Goal: Information Seeking & Learning: Learn about a topic

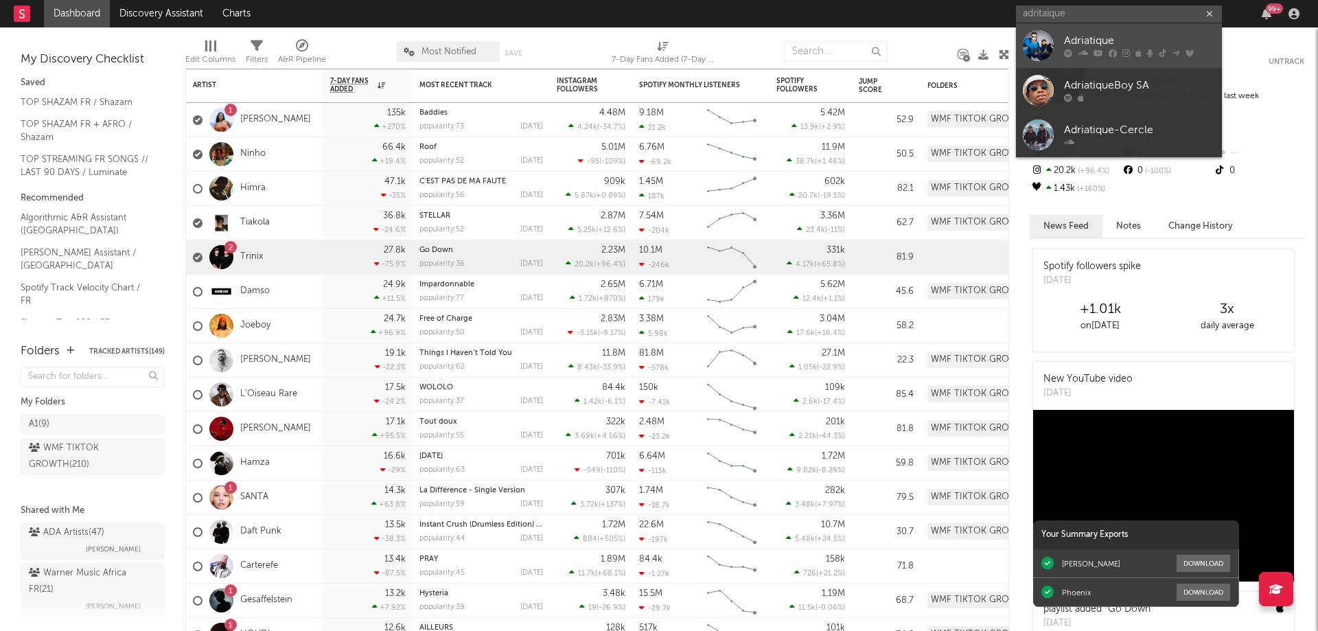
type input "adritaique"
click at [1102, 49] on icon at bounding box center [1098, 53] width 10 height 8
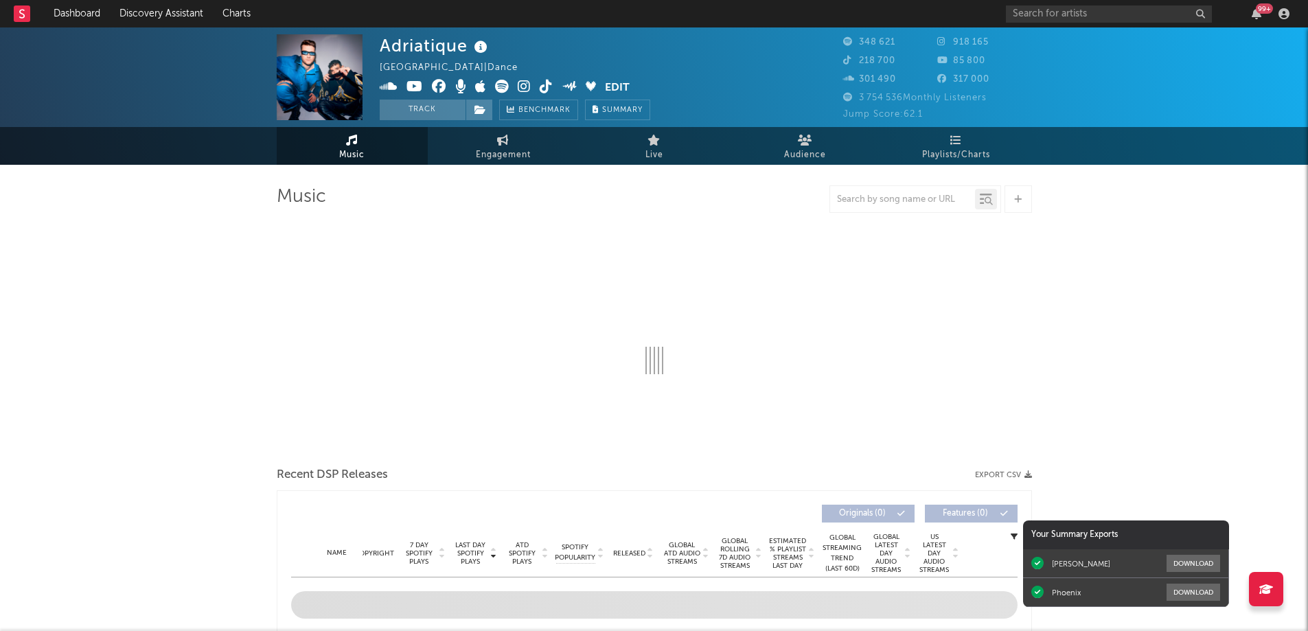
select select "6m"
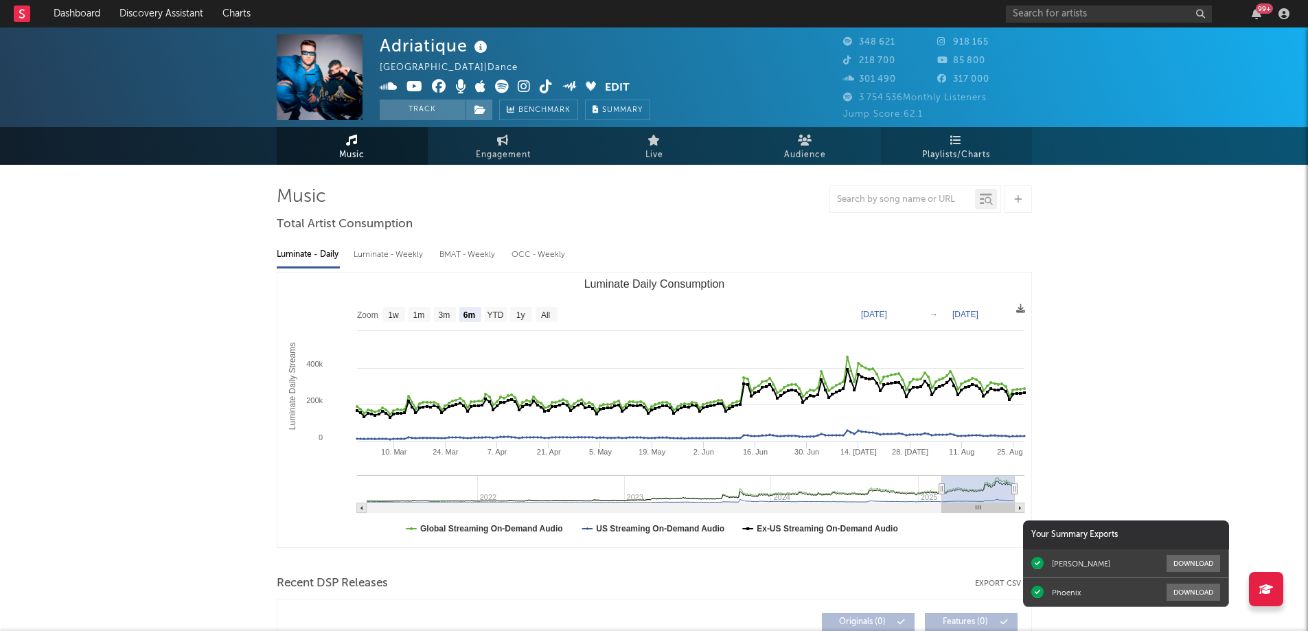
click at [945, 147] on span "Playlists/Charts" at bounding box center [956, 155] width 68 height 16
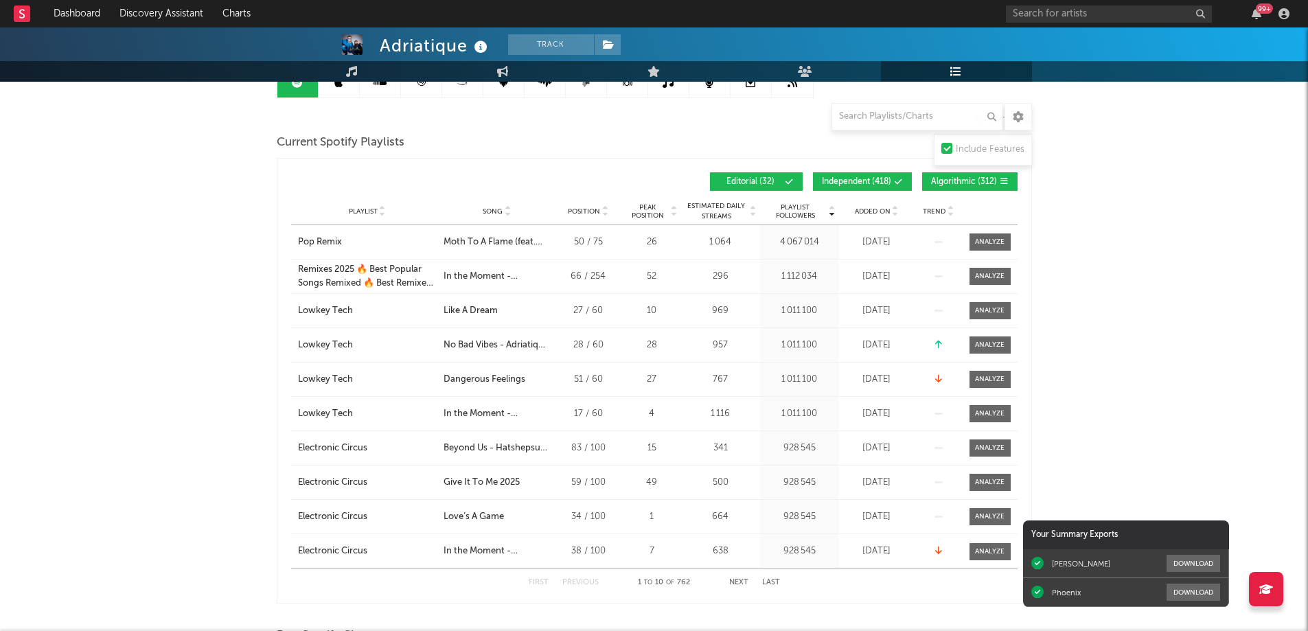
scroll to position [275, 0]
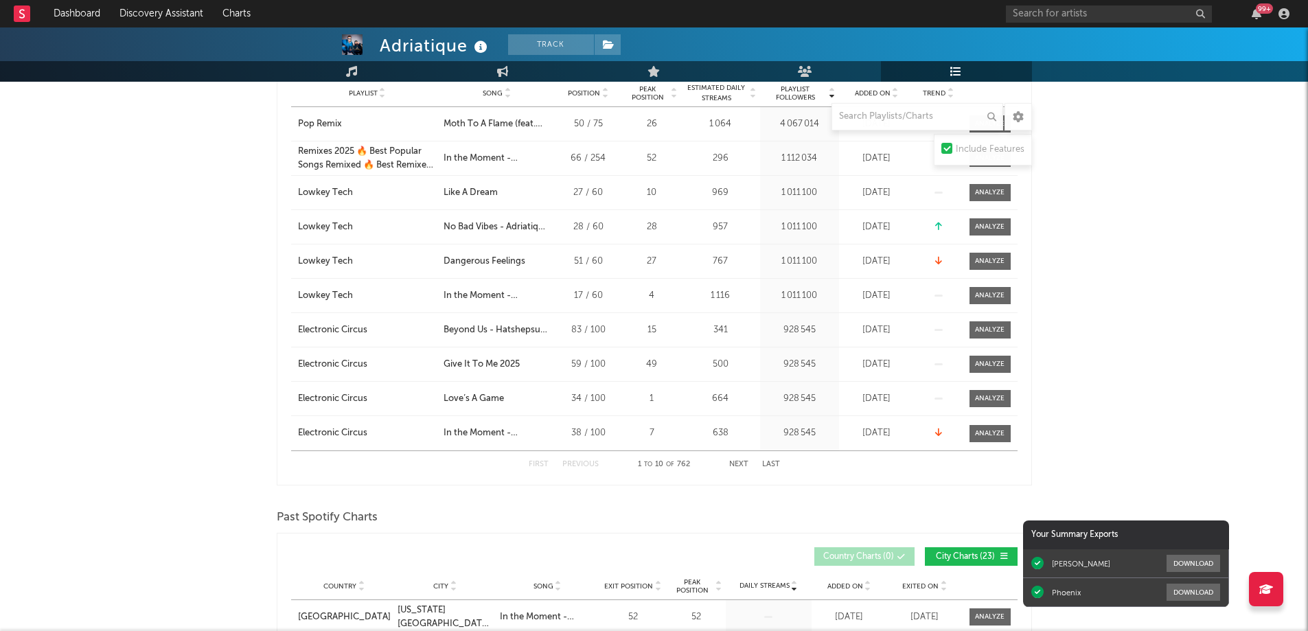
click at [739, 466] on button "Next" at bounding box center [738, 465] width 19 height 8
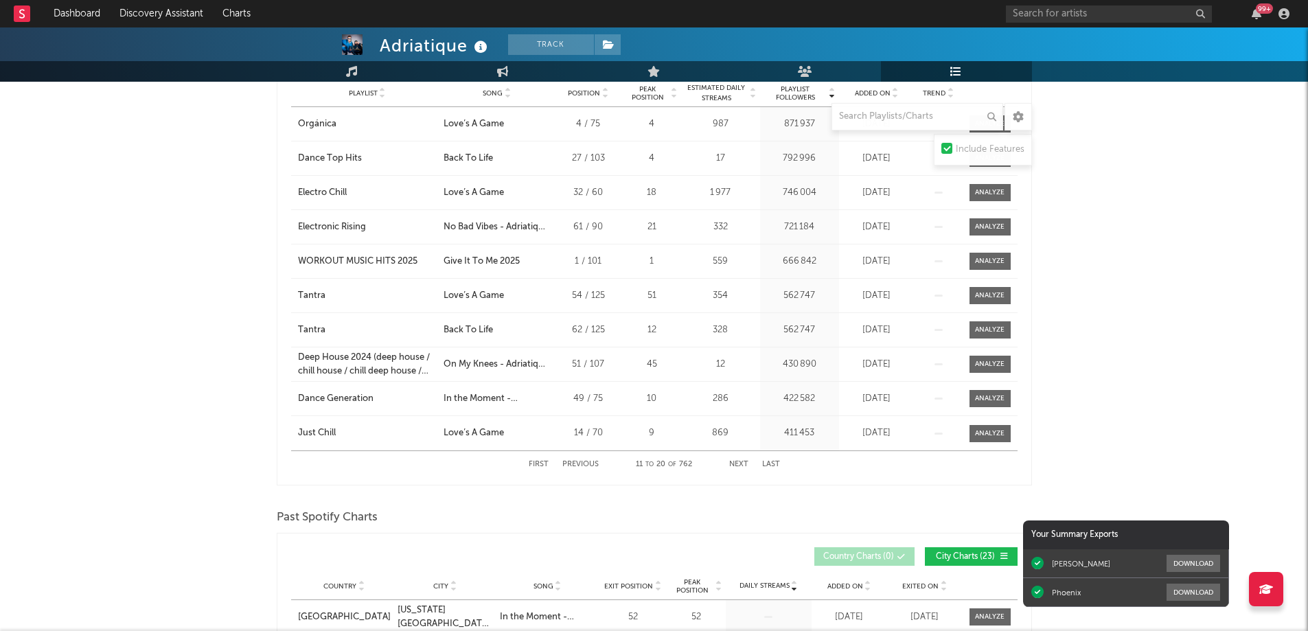
click at [746, 465] on button "Next" at bounding box center [738, 465] width 19 height 8
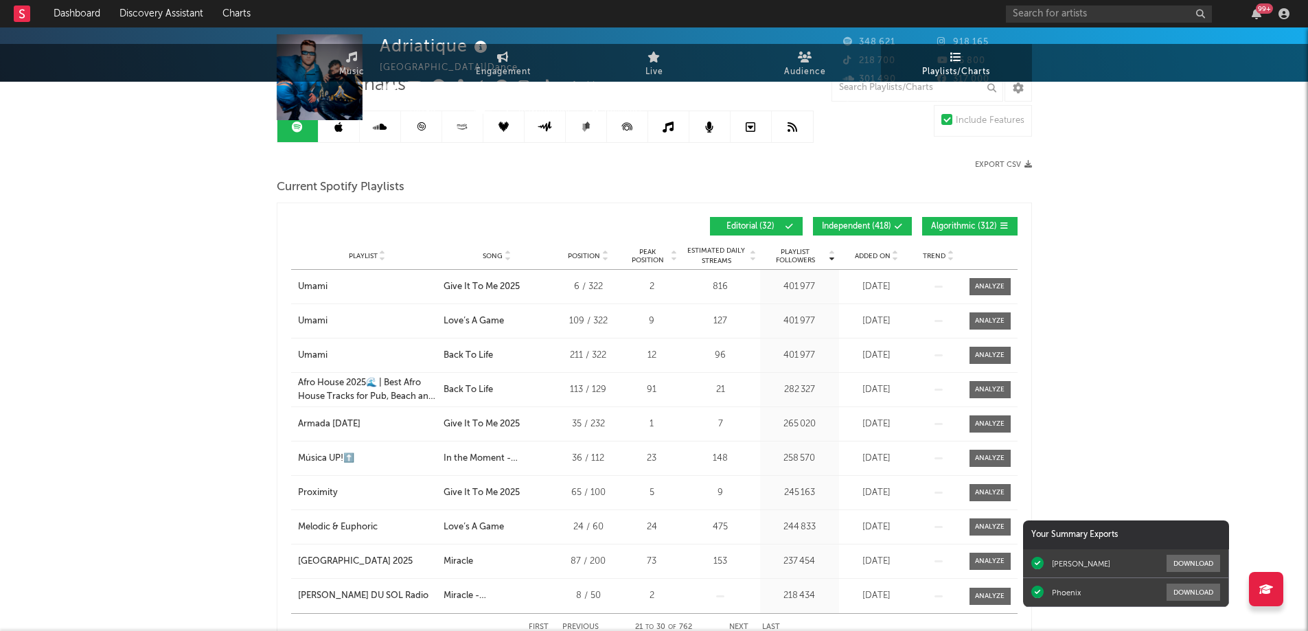
scroll to position [0, 0]
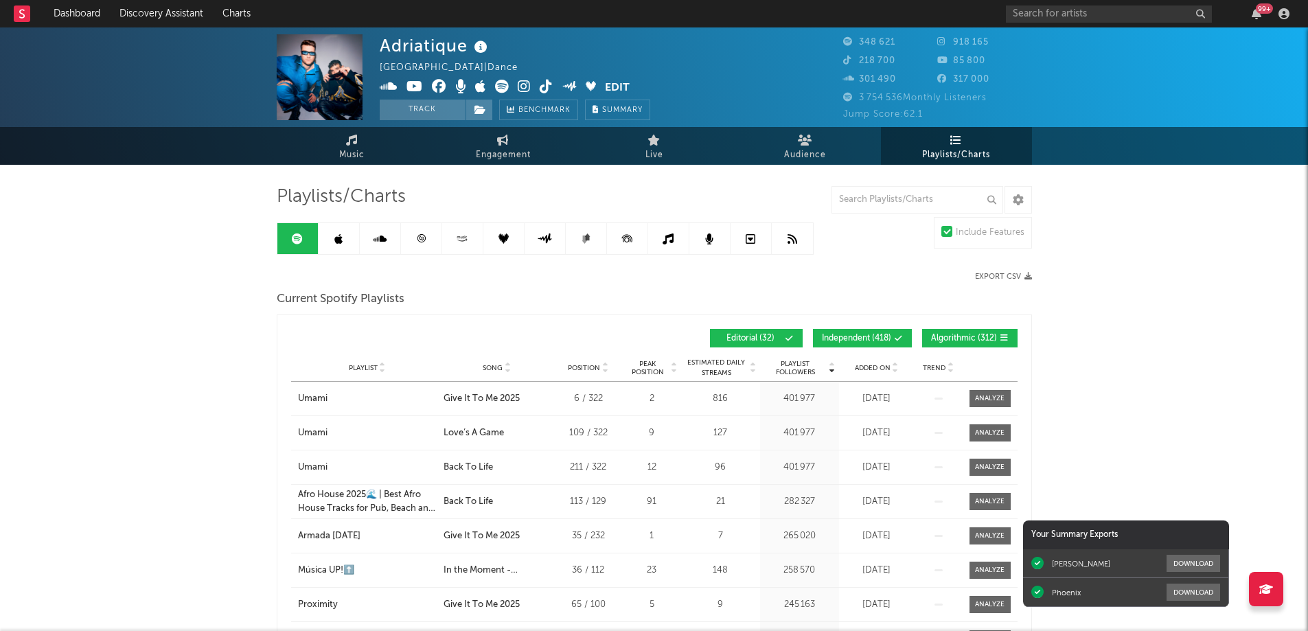
click at [421, 238] on icon at bounding box center [421, 238] width 8 height 8
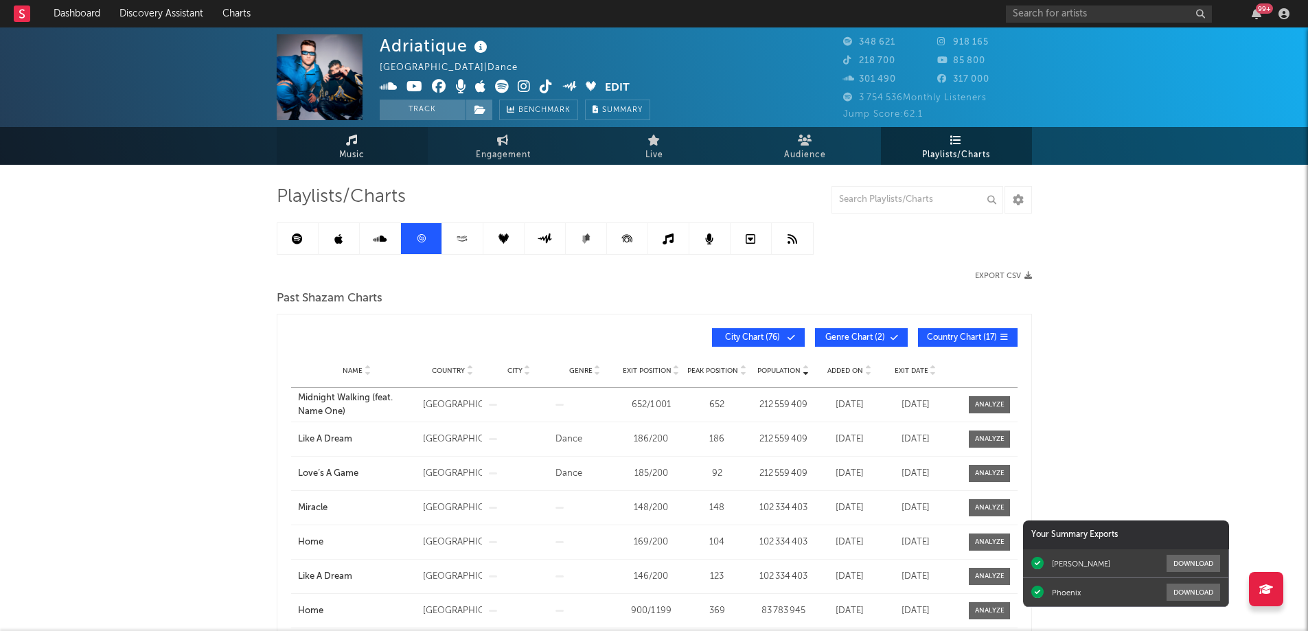
click at [347, 147] on span "Music" at bounding box center [351, 155] width 25 height 16
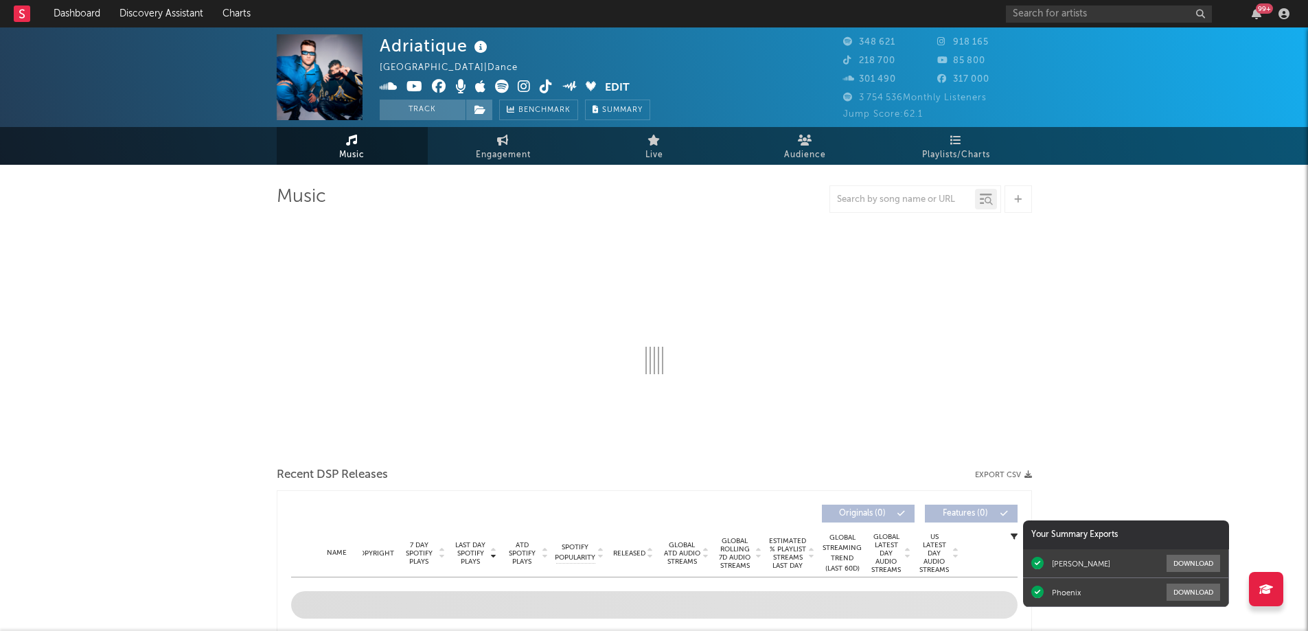
select select "6m"
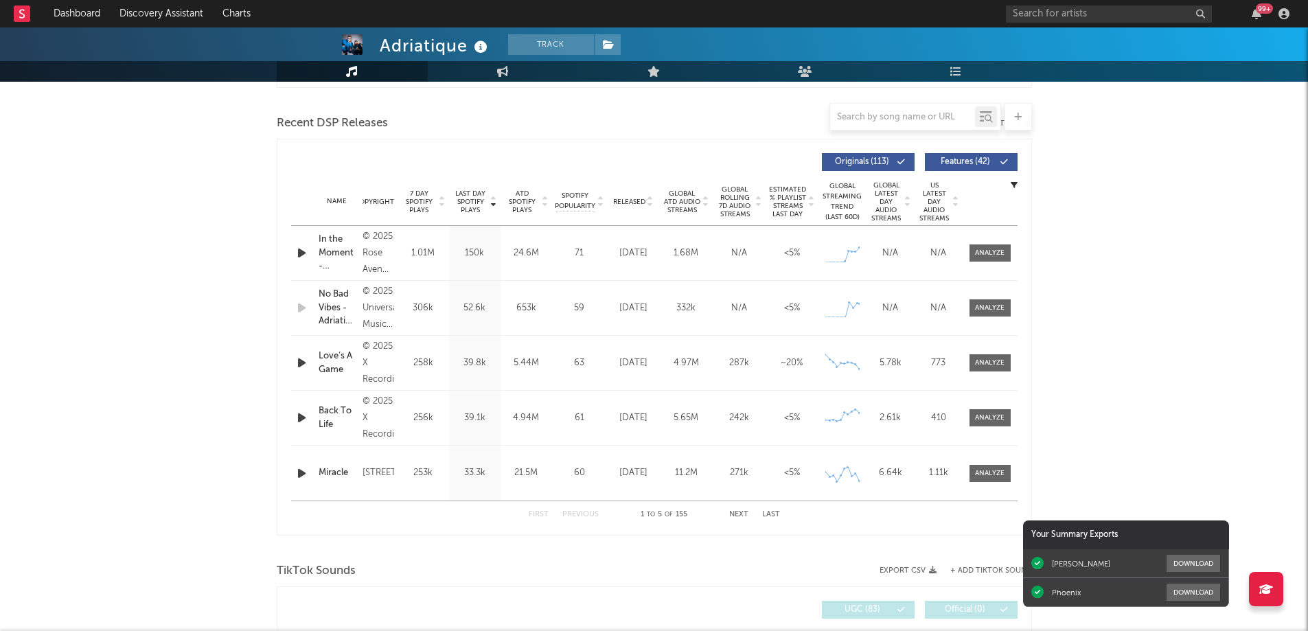
scroll to position [549, 0]
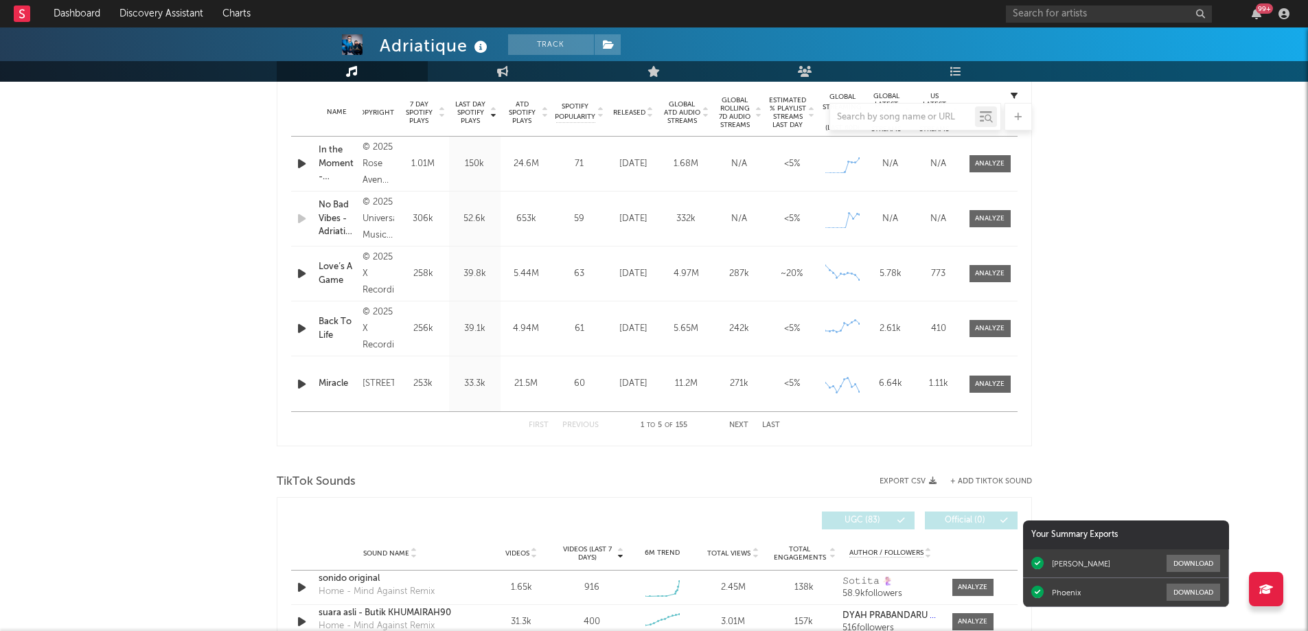
click at [526, 111] on div at bounding box center [654, 116] width 755 height 27
click at [541, 114] on div at bounding box center [654, 116] width 755 height 27
click at [545, 114] on div at bounding box center [654, 116] width 755 height 27
click at [510, 116] on div at bounding box center [654, 116] width 755 height 27
click at [734, 425] on button "Next" at bounding box center [738, 425] width 19 height 8
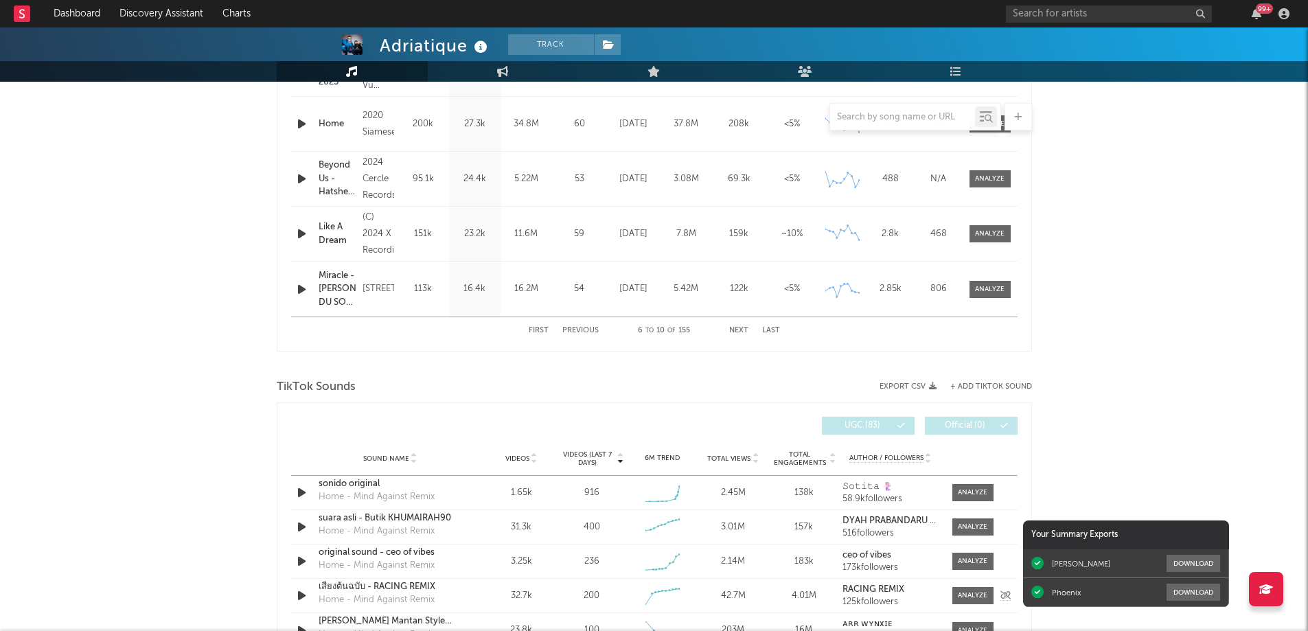
scroll to position [480, 0]
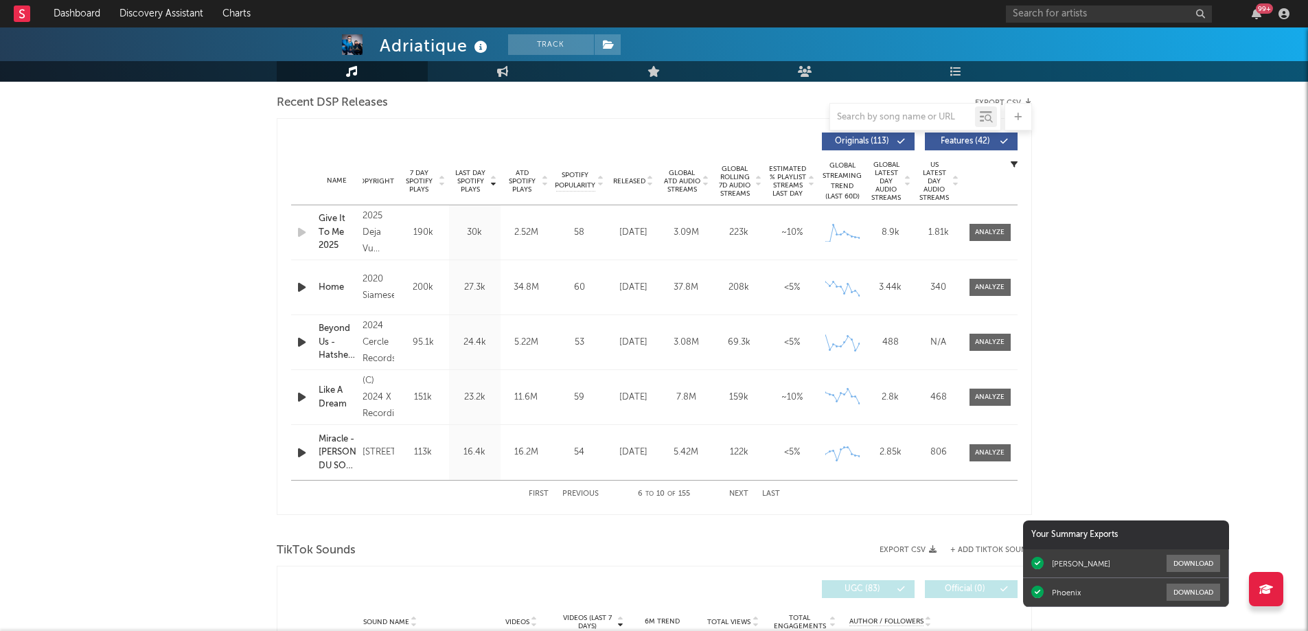
click at [370, 281] on div "2020 Siamese" at bounding box center [377, 287] width 31 height 33
click at [380, 298] on div "2020 Siamese" at bounding box center [377, 287] width 31 height 33
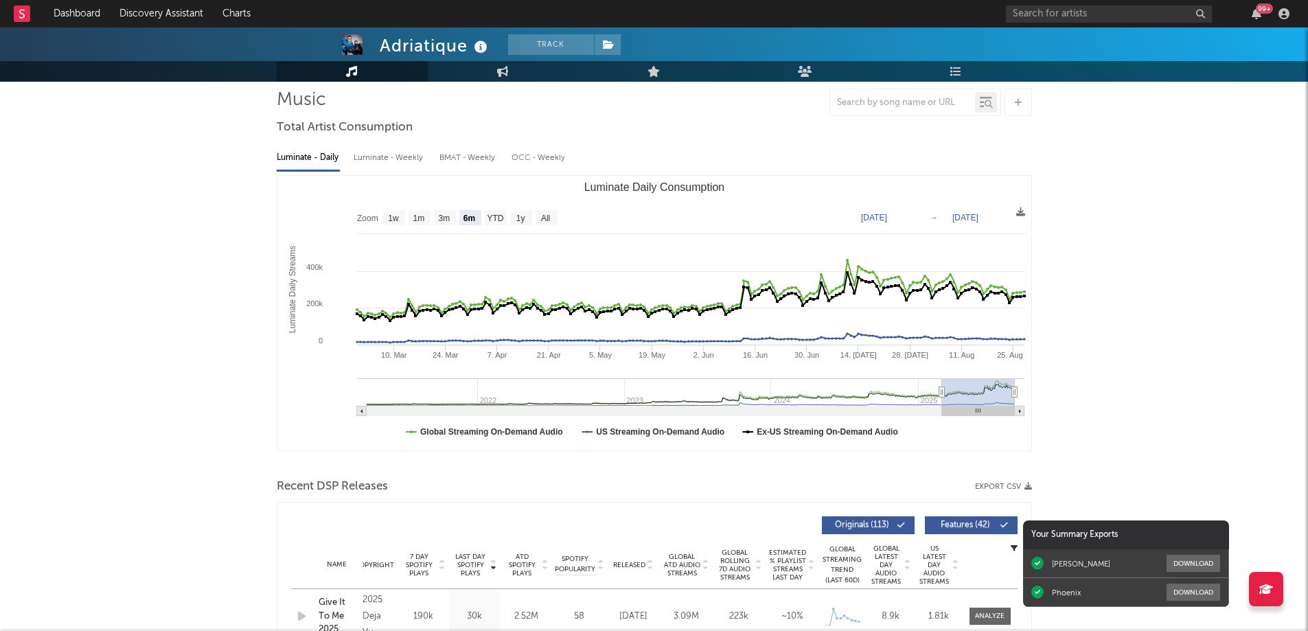
scroll to position [0, 0]
